Goal: Task Accomplishment & Management: Manage account settings

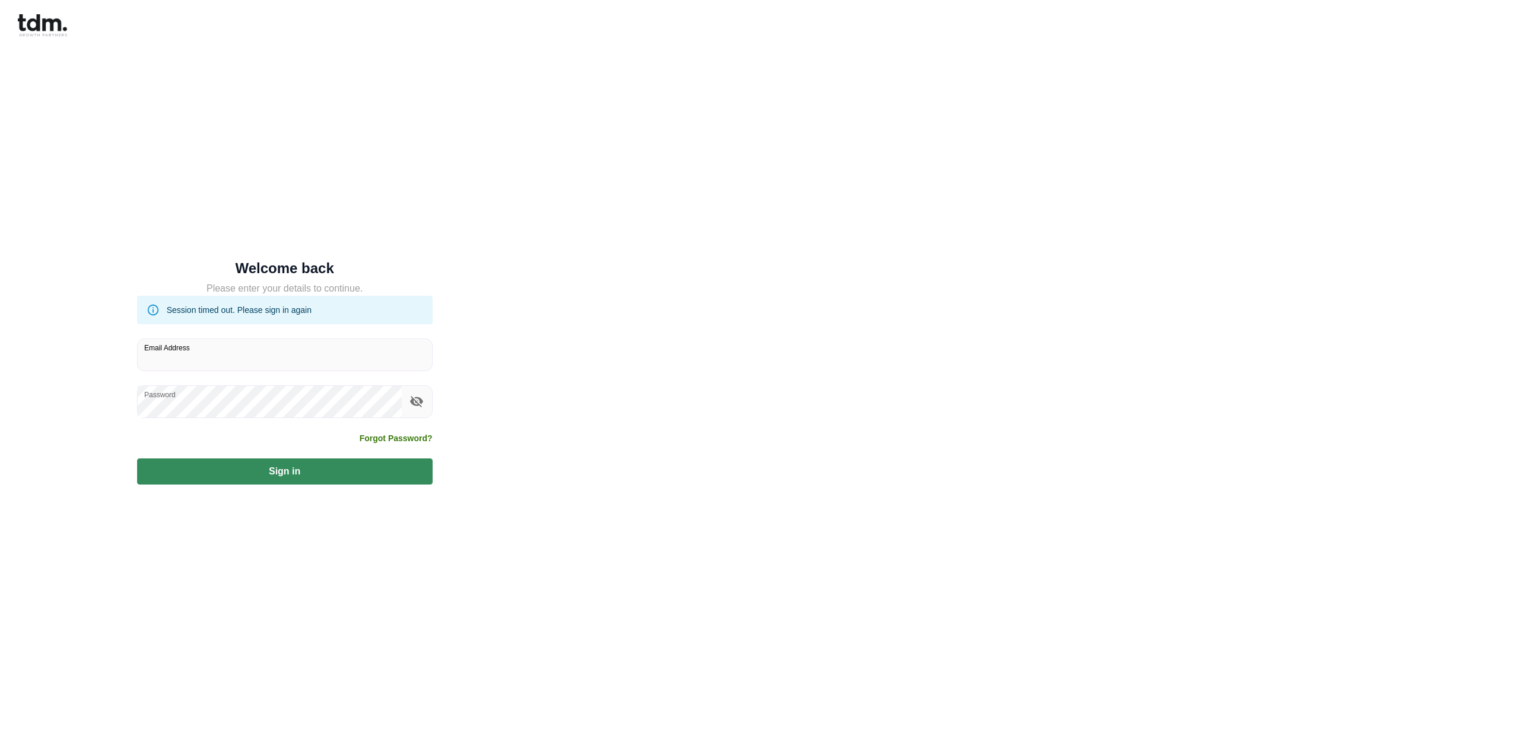
type input "**********"
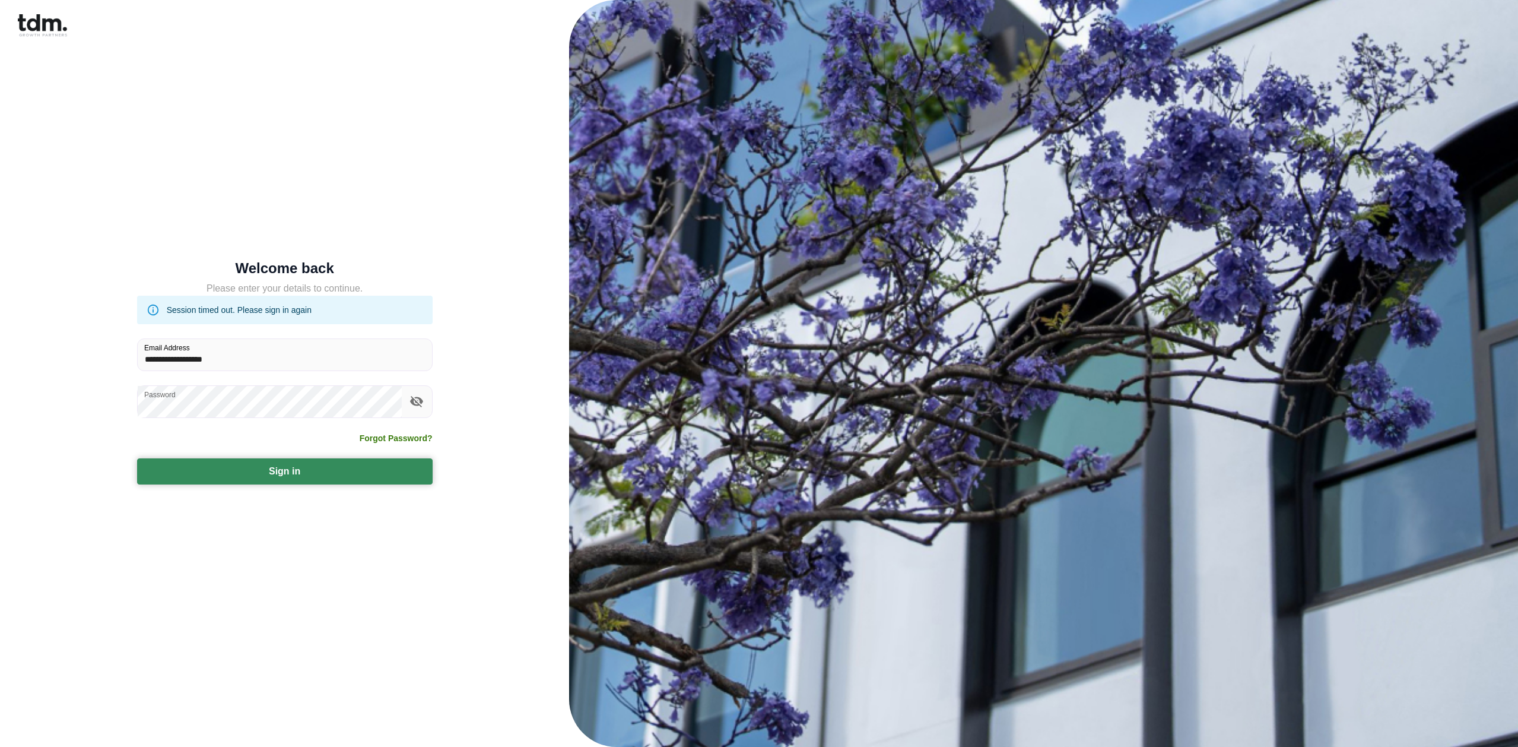
click at [315, 467] on button "Sign in" at bounding box center [285, 471] width 296 height 26
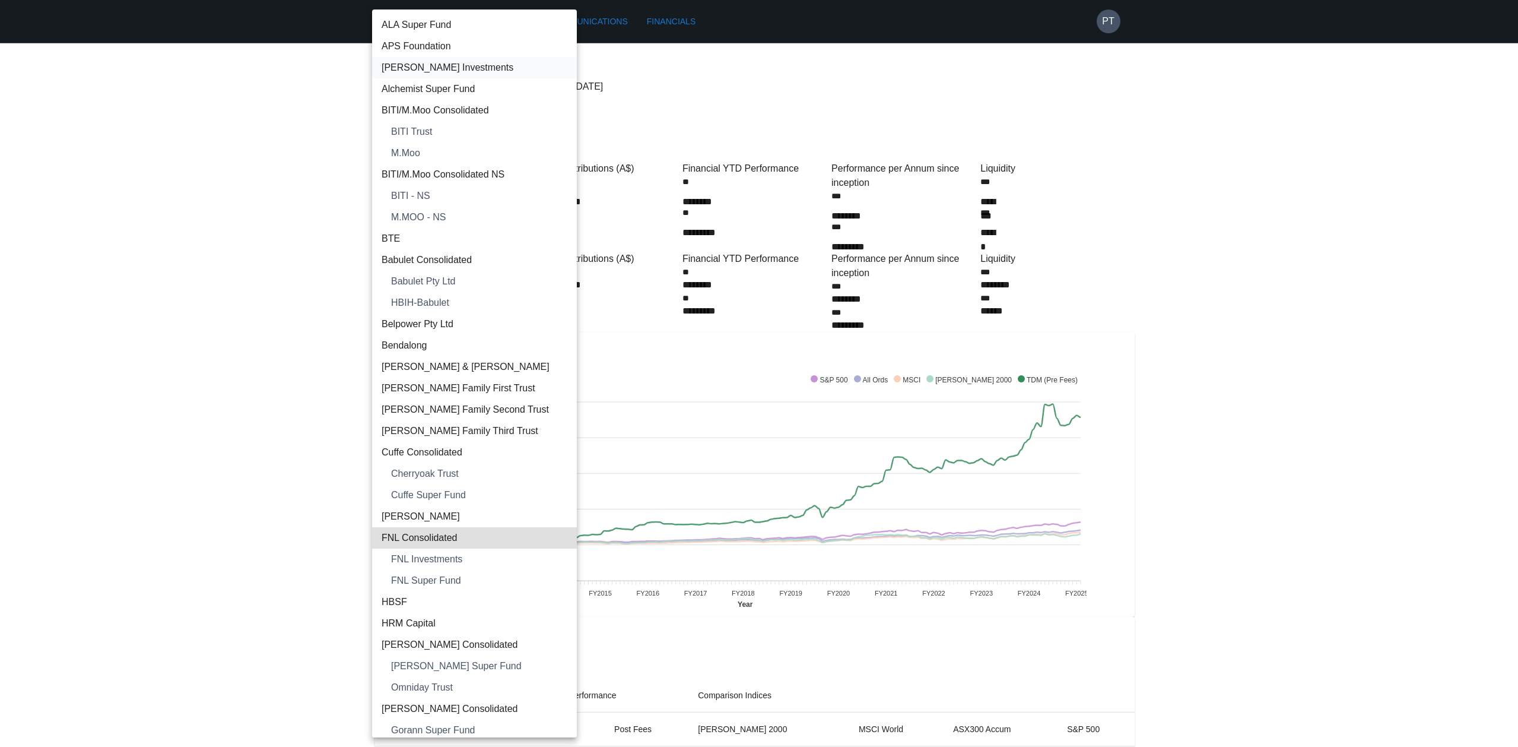
type input "**********"
